Goal: Information Seeking & Learning: Learn about a topic

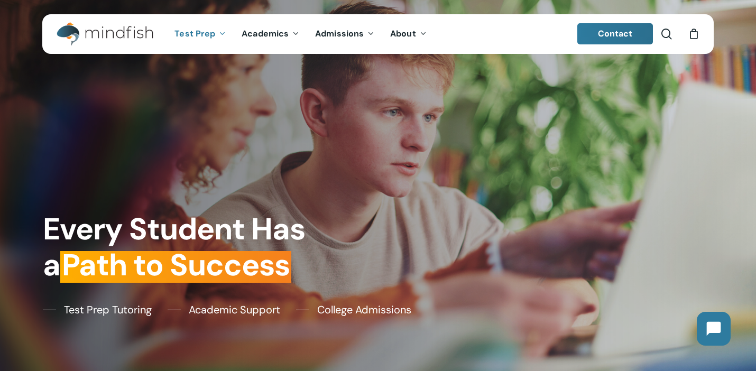
click at [197, 31] on span "Test Prep" at bounding box center [194, 33] width 41 height 11
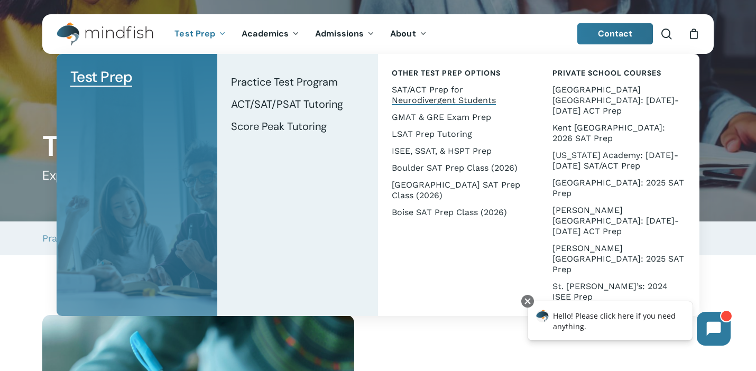
click at [443, 91] on span "SAT/ACT Prep for Neurodivergent Students" at bounding box center [444, 95] width 104 height 21
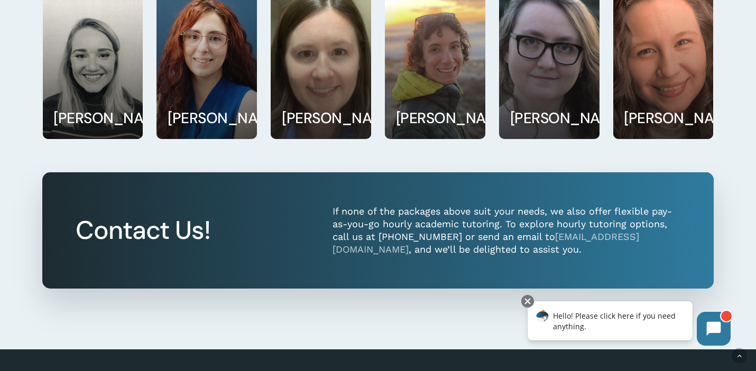
scroll to position [1430, 0]
